Goal: Use online tool/utility: Use online tool/utility

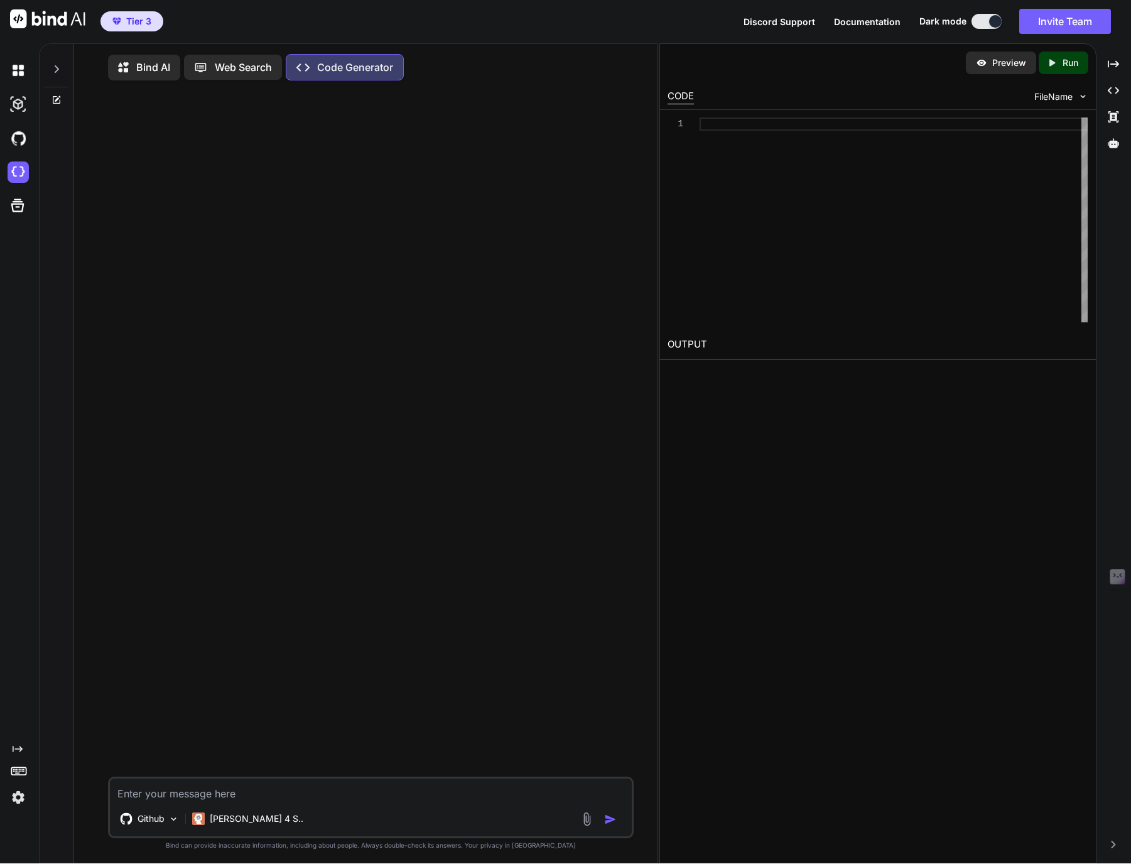
click at [63, 65] on div at bounding box center [57, 65] width 24 height 43
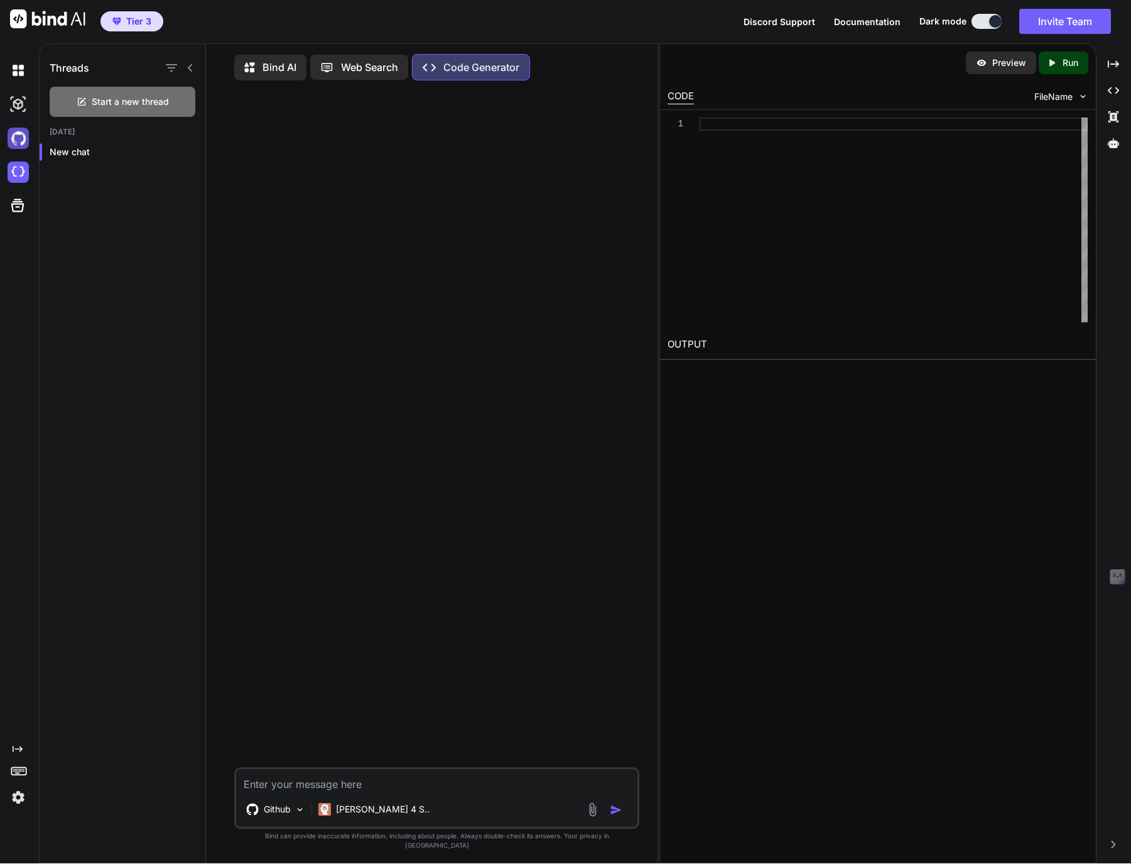
click at [15, 134] on img at bounding box center [18, 137] width 21 height 21
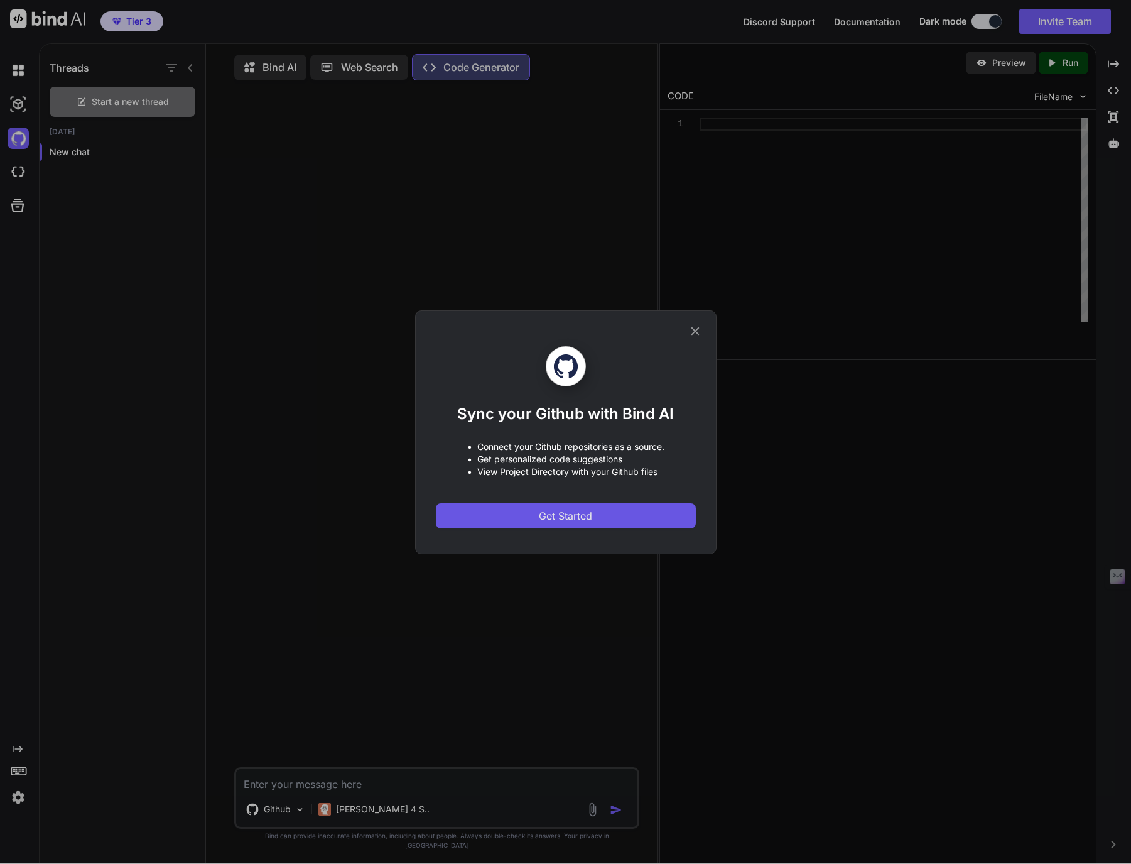
click at [553, 518] on span "Get Started" at bounding box center [565, 515] width 53 height 15
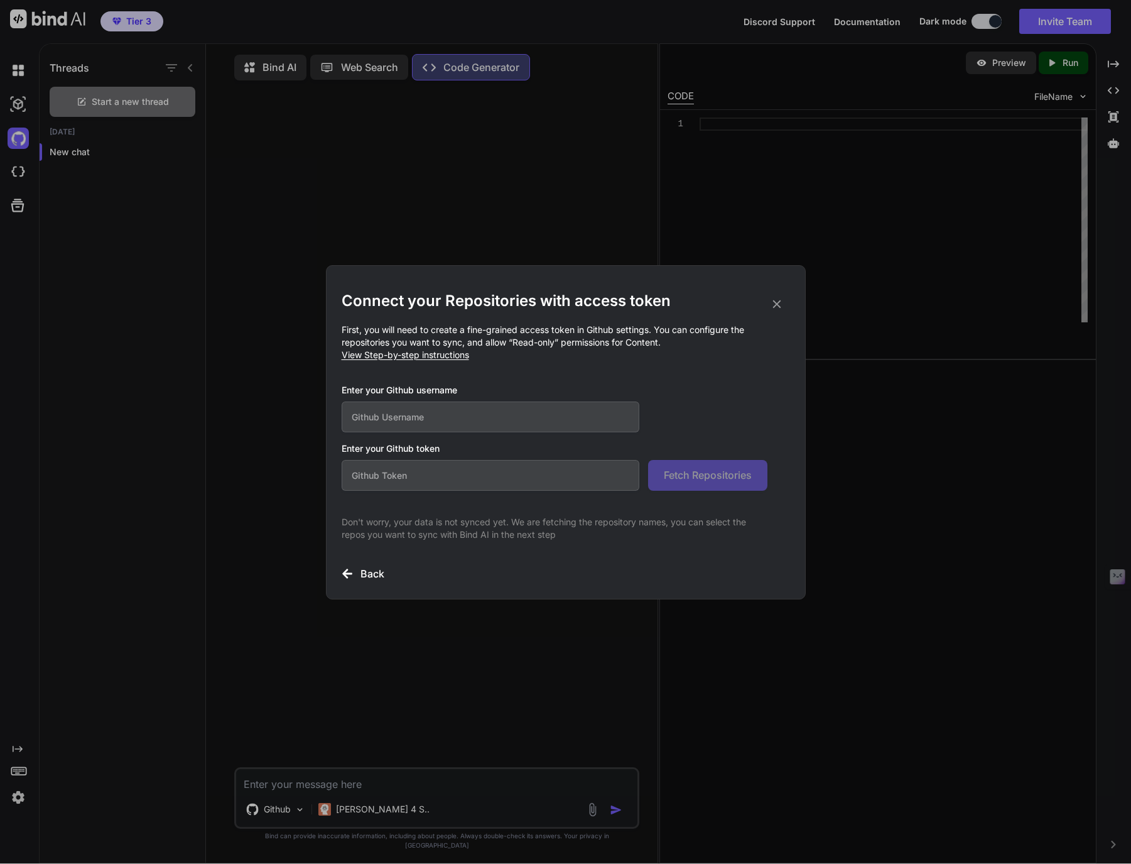
click at [502, 486] on input "text" at bounding box center [491, 475] width 298 height 31
paste input "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"
type input "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"
click at [468, 431] on input "text" at bounding box center [491, 416] width 298 height 31
type input "ridgelawrence"
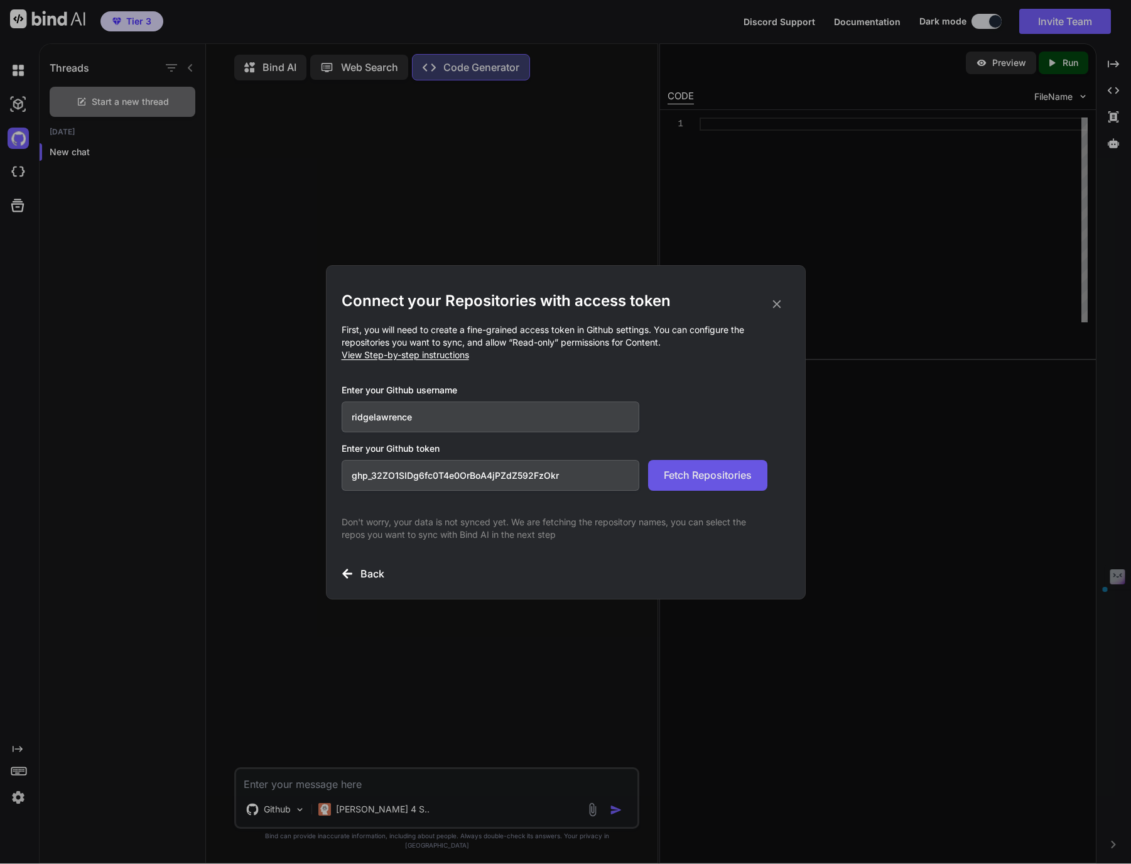
click at [687, 477] on span "Fetch Repositories" at bounding box center [708, 474] width 88 height 15
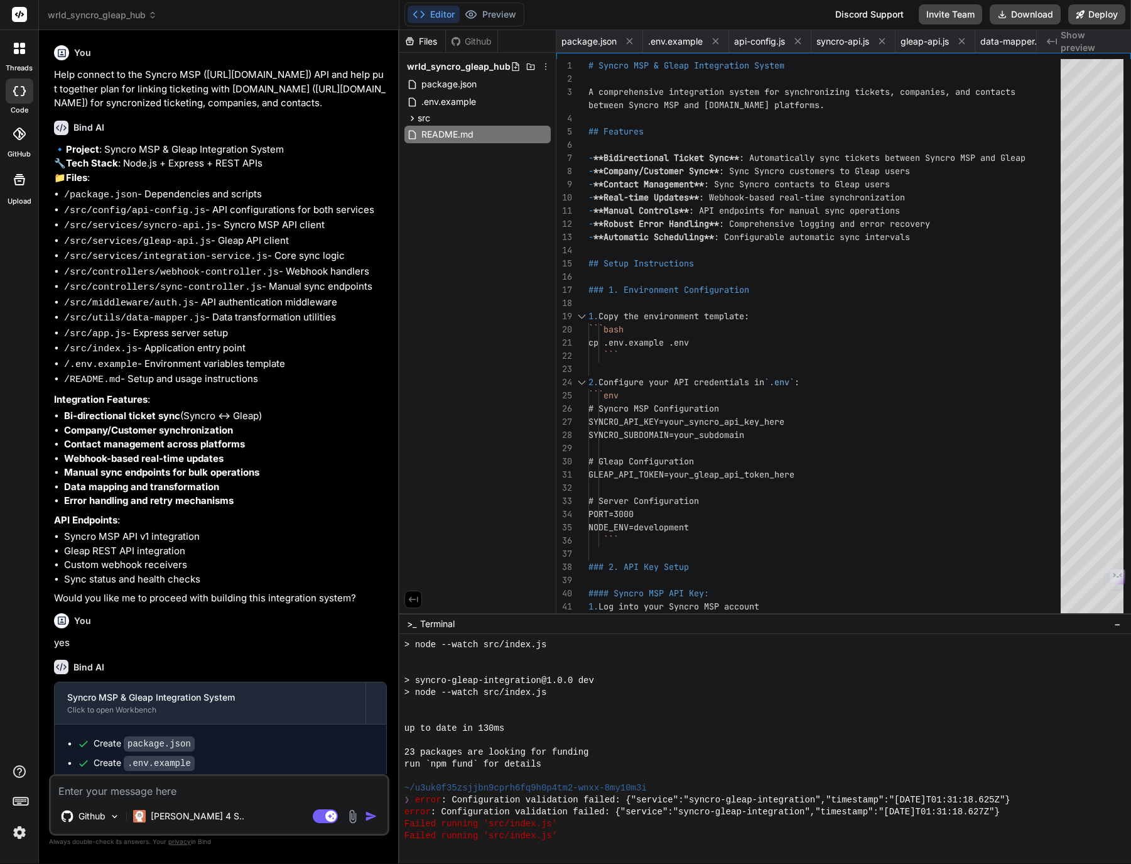
scroll to position [668, 0]
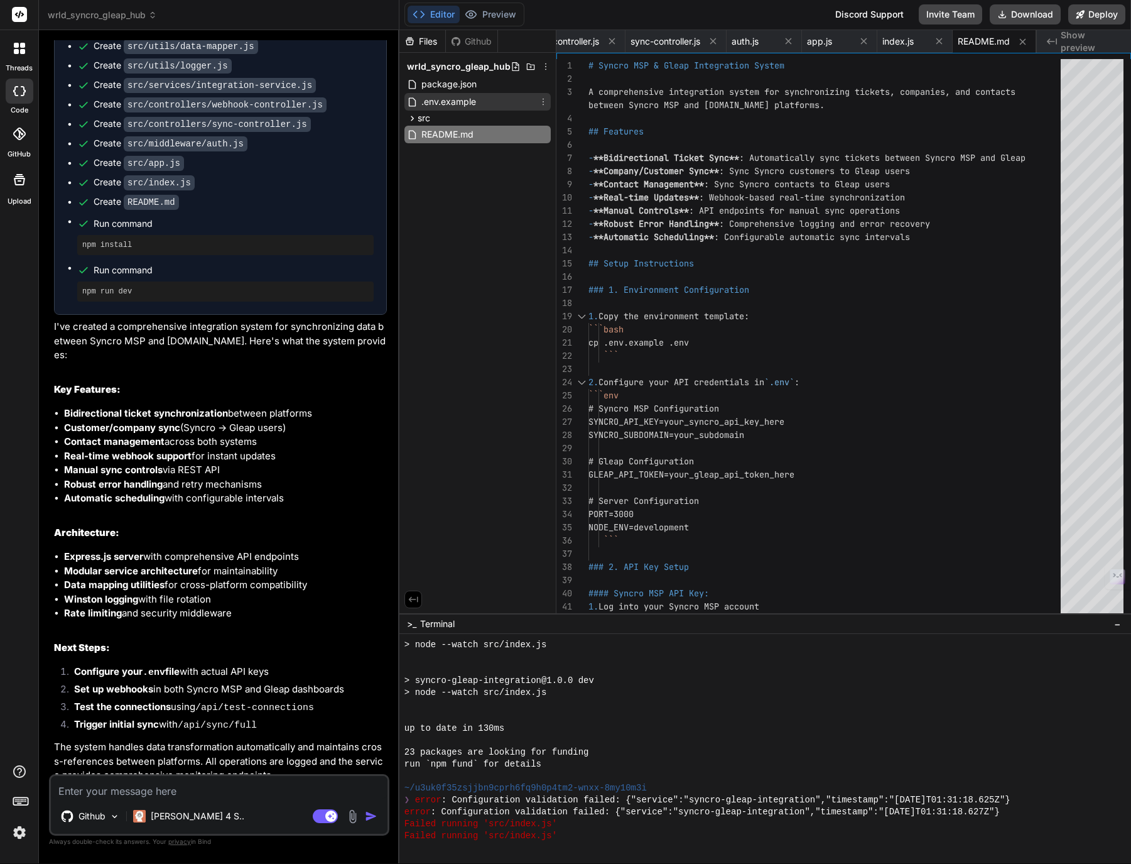
click at [429, 100] on span ".env.example" at bounding box center [448, 101] width 57 height 15
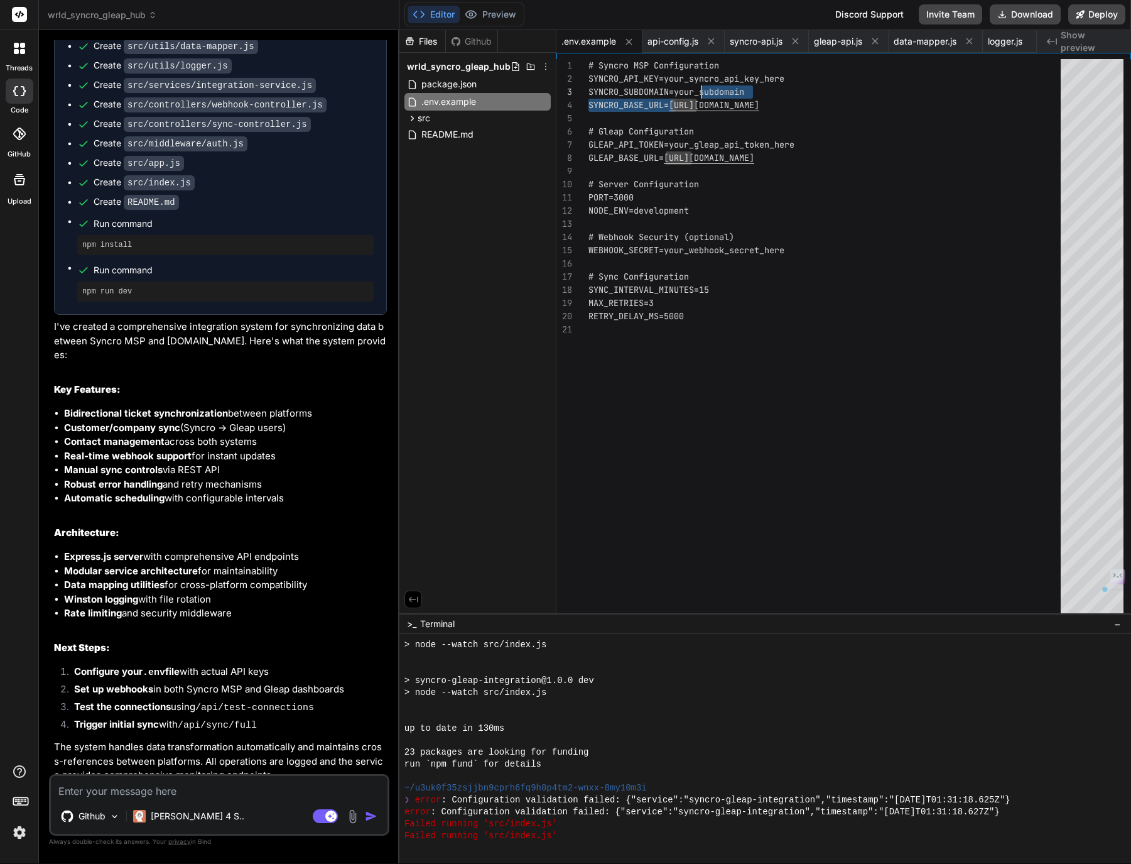
scroll to position [26, 0]
drag, startPoint x: 677, startPoint y: 92, endPoint x: 707, endPoint y: 92, distance: 29.5
click at [707, 92] on div "RETRY_DELAY_MS=5000 # Sync Configuration SYNC_INTERVAL_MINUTES=15 MAX_RETRIES=3…" at bounding box center [829, 339] width 480 height 560
click at [679, 92] on div "RETRY_DELAY_MS=5000 # Sync Configuration SYNC_INTERVAL_MINUTES=15 MAX_RETRIES=3…" at bounding box center [829, 339] width 480 height 560
drag, startPoint x: 675, startPoint y: 90, endPoint x: 746, endPoint y: 88, distance: 71.0
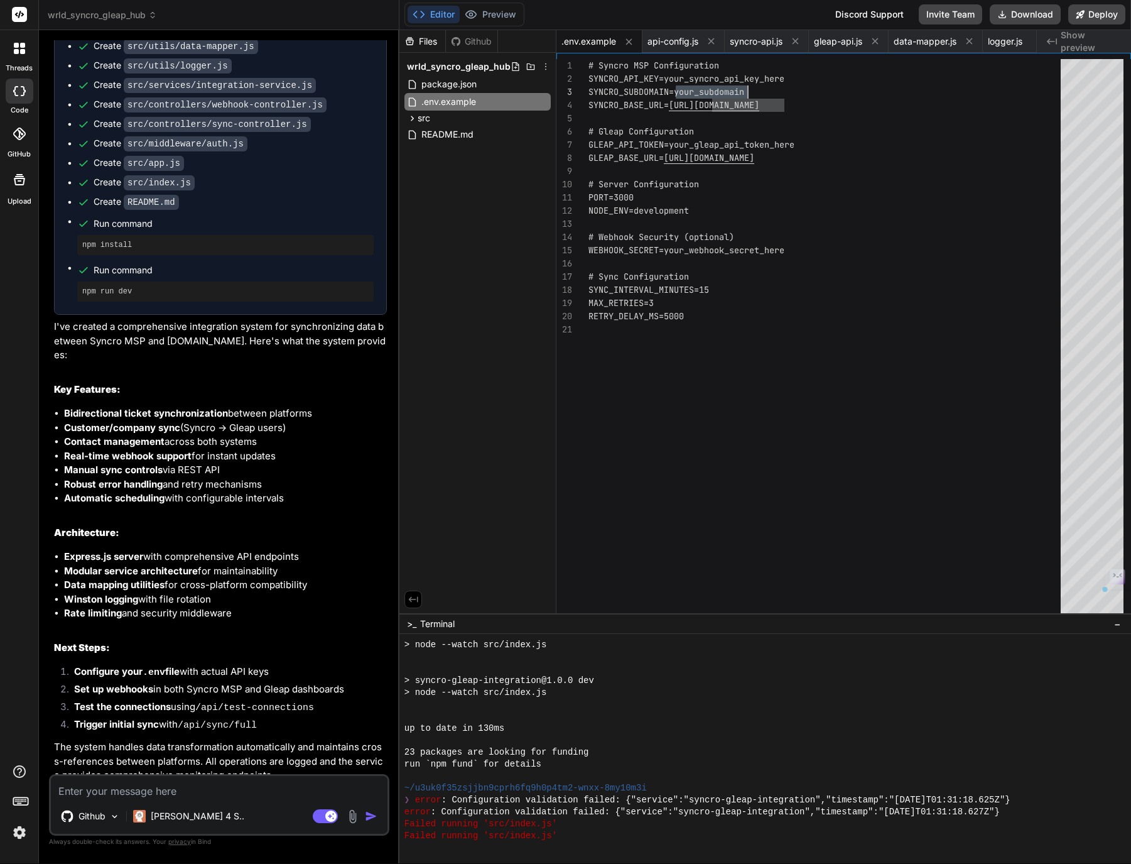
click at [746, 88] on div "RETRY_DELAY_MS=5000 # Sync Configuration SYNC_INTERVAL_MINUTES=15 MAX_RETRIES=3…" at bounding box center [829, 339] width 480 height 560
click at [736, 178] on div "RETRY_DELAY_MS=5000 # Sync Configuration SYNC_INTERVAL_MINUTES=15 MAX_RETRIES=3…" at bounding box center [829, 339] width 480 height 560
drag, startPoint x: 667, startPoint y: 78, endPoint x: 792, endPoint y: 77, distance: 125.0
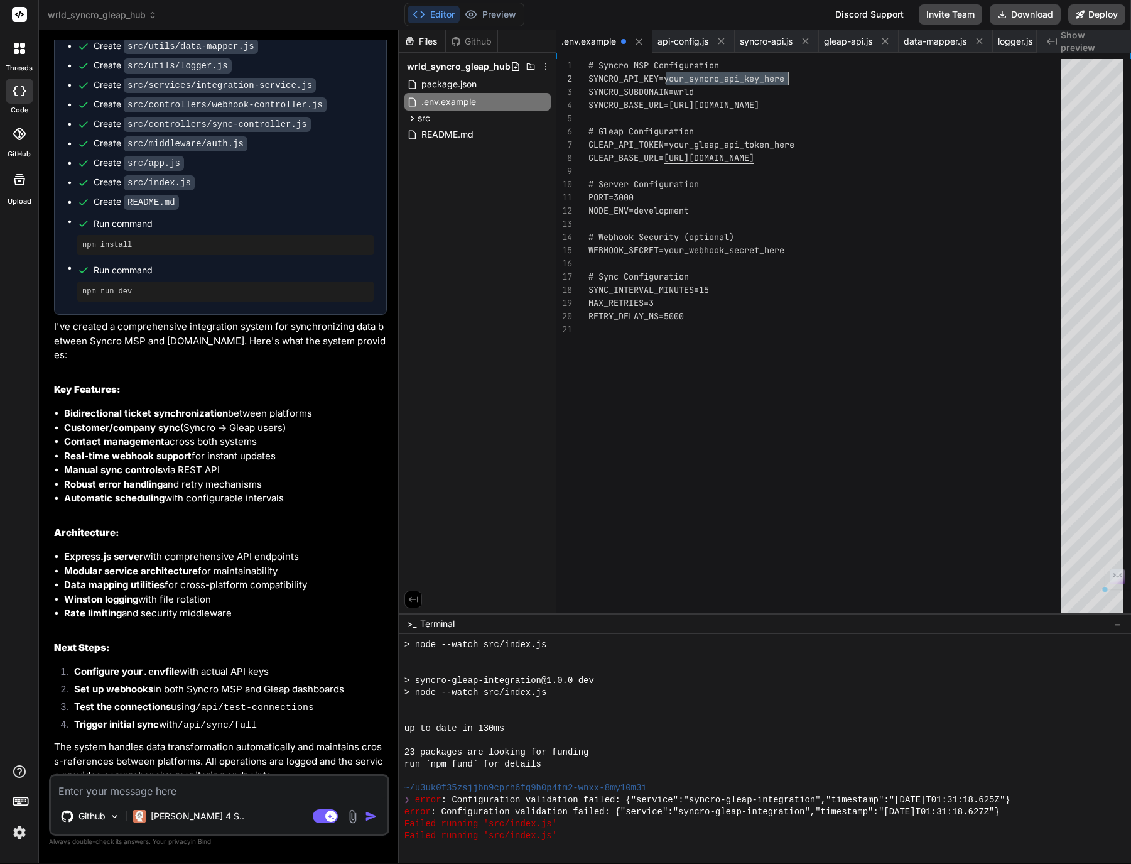
click at [792, 77] on div "RETRY_DELAY_MS=5000 # Sync Configuration SYNC_INTERVAL_MINUTES=15 MAX_RETRIES=3…" at bounding box center [829, 339] width 480 height 560
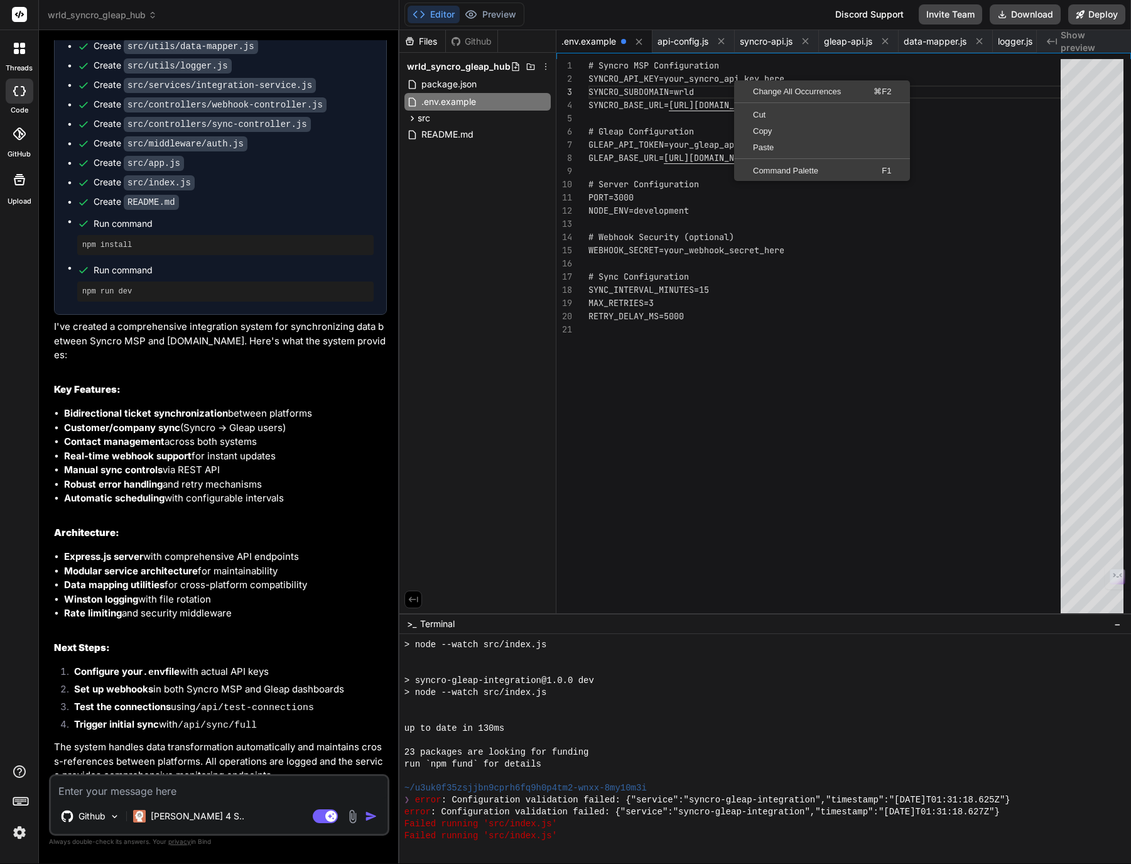
click at [670, 84] on div "RETRY_DELAY_MS=5000 # Sync Configuration SYNC_INTERVAL_MINUTES=15 MAX_RETRIES=3…" at bounding box center [829, 339] width 480 height 560
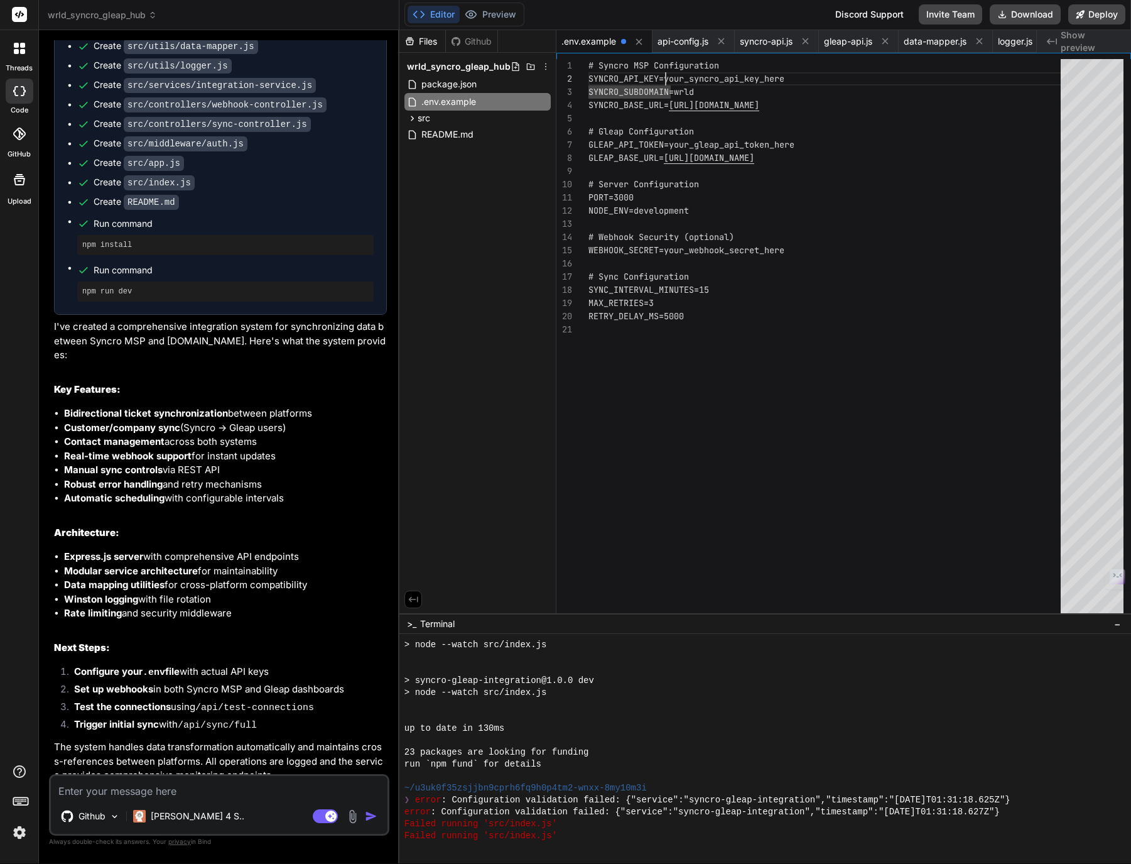
scroll to position [13, 0]
drag, startPoint x: 666, startPoint y: 77, endPoint x: 793, endPoint y: 76, distance: 126.3
click at [793, 76] on div "RETRY_DELAY_MS=5000 # Sync Configuration SYNC_INTERVAL_MINUTES=15 MAX_RETRIES=3…" at bounding box center [829, 339] width 480 height 560
click at [754, 198] on div "RETRY_DELAY_MS=5000 # Sync Configuration SYNC_INTERVAL_MINUTES=15 MAX_RETRIES=3…" at bounding box center [829, 339] width 480 height 560
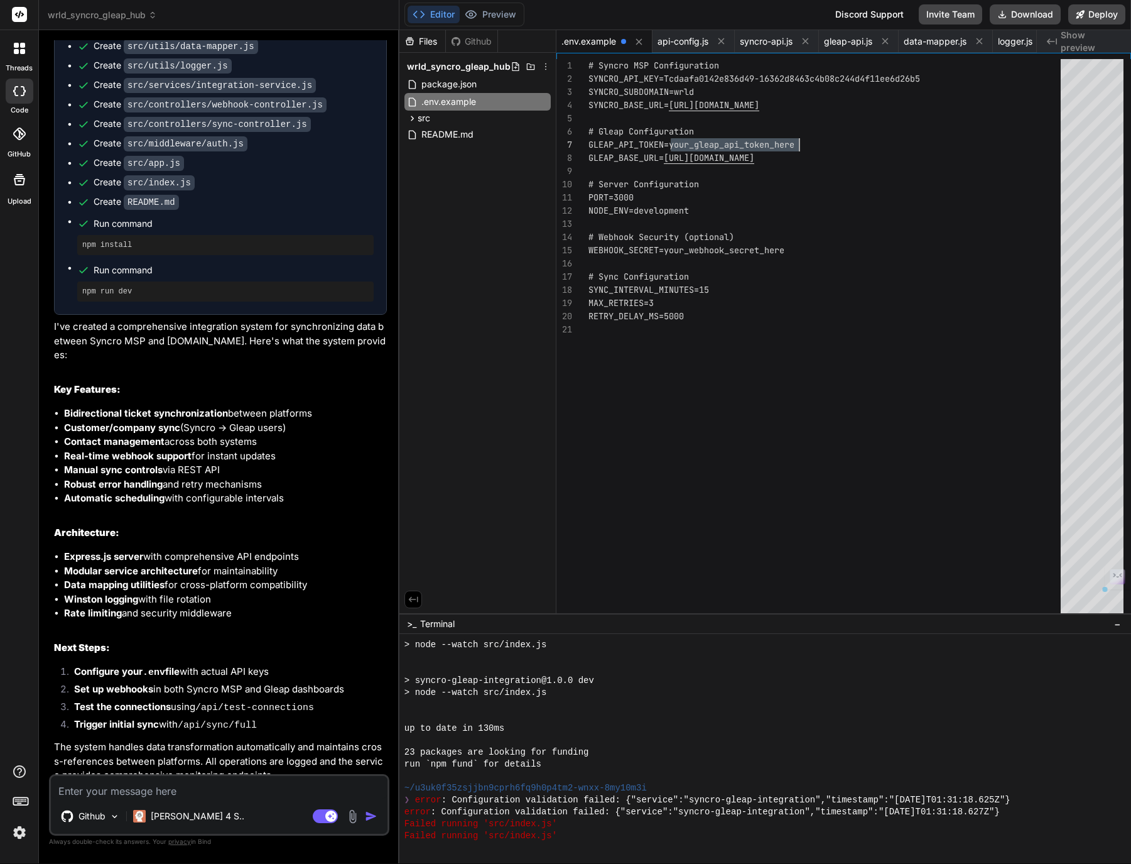
drag, startPoint x: 670, startPoint y: 144, endPoint x: 798, endPoint y: 143, distance: 128.1
click at [798, 143] on div "RETRY_DELAY_MS=5000 # Sync Configuration SYNC_INTERVAL_MINUTES=15 MAX_RETRIES=3…" at bounding box center [829, 339] width 480 height 560
type textarea "# Syncro MSP Configuration SYNCRO_API_KEY=Tcdaafa0142e836d49-16362d8463c4b08c24…"
